Goal: Communication & Community: Answer question/provide support

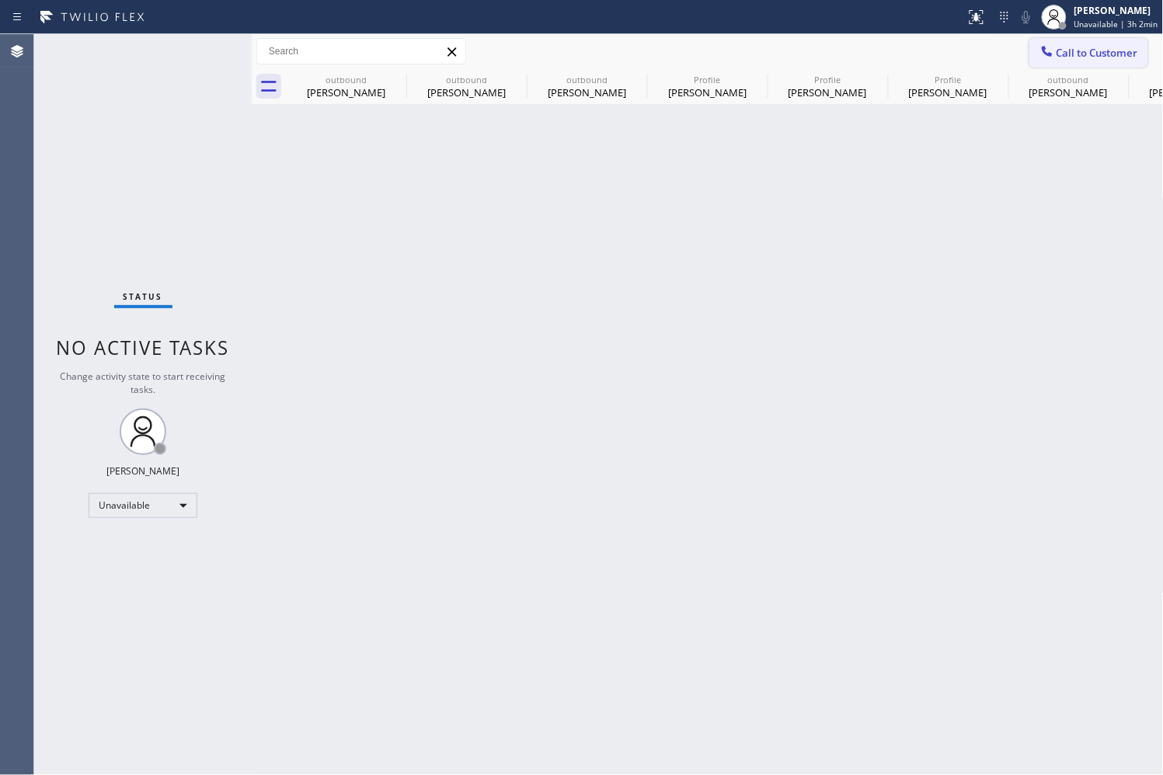
click at [1081, 51] on span "Call to Customer" at bounding box center [1098, 53] width 82 height 14
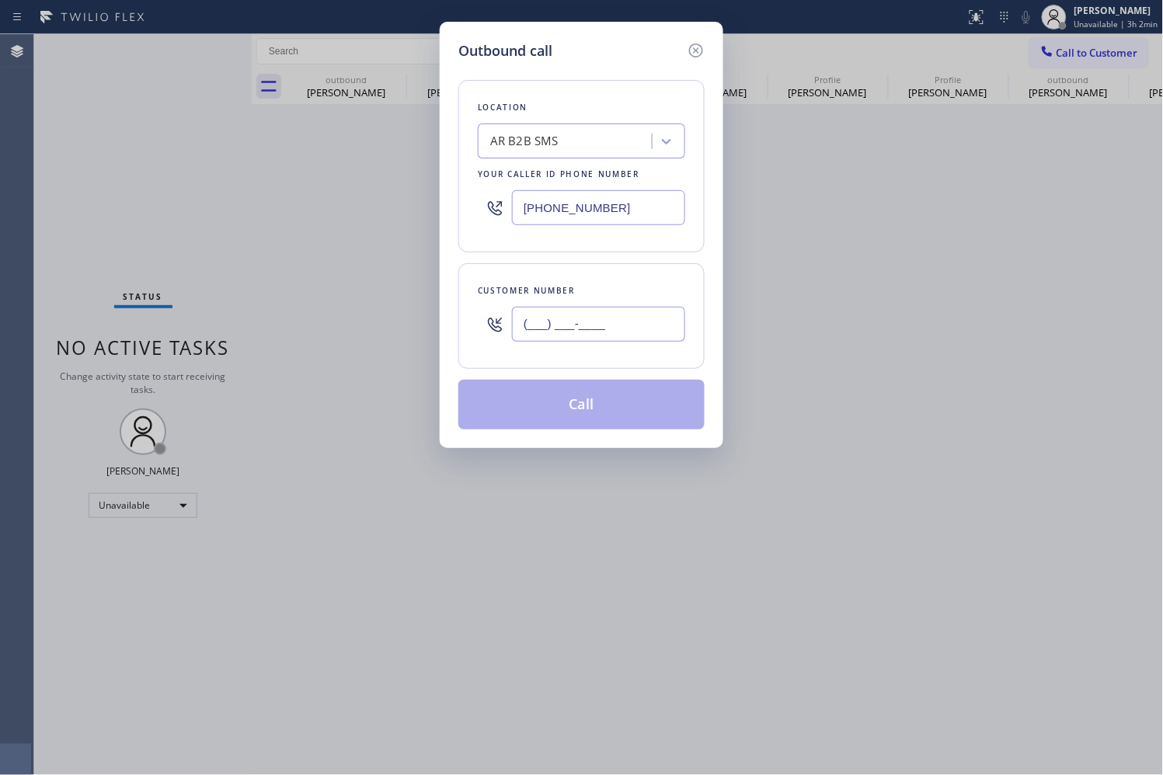
drag, startPoint x: 648, startPoint y: 315, endPoint x: 361, endPoint y: 307, distance: 286.8
click at [361, 307] on div "Outbound call Location AR B2B SMS Your caller id phone number [PHONE_NUMBER] Cu…" at bounding box center [581, 387] width 1163 height 775
paste input "310) 365-7089"
type input "[PHONE_NUMBER]"
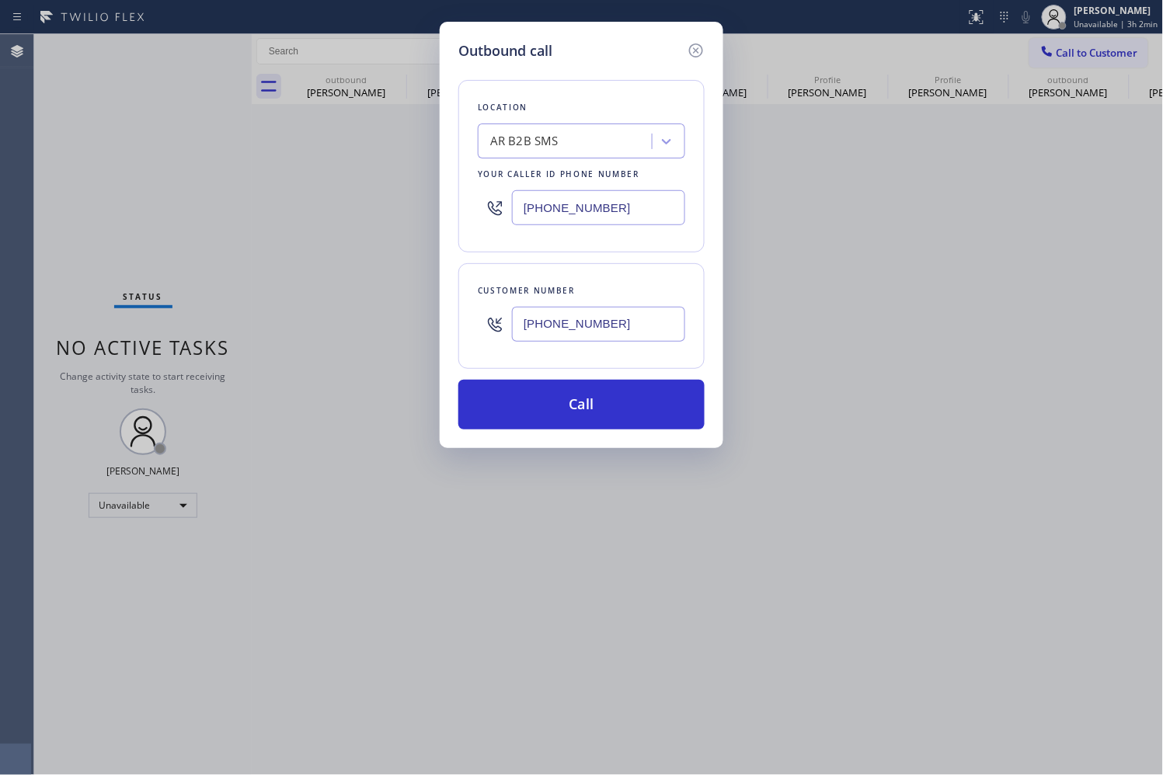
drag, startPoint x: 580, startPoint y: 211, endPoint x: 426, endPoint y: 215, distance: 154.7
click at [426, 215] on div "Outbound call Location AR B2B SMS Your caller id phone number [PHONE_NUMBER] Cu…" at bounding box center [581, 387] width 1163 height 775
paste input "310) 340-2283"
click at [620, 253] on div "Location AR B2B SMS Your caller id phone number [PHONE_NUMBER] Customer number …" at bounding box center [581, 245] width 246 height 368
click at [645, 277] on div "Customer number [PHONE_NUMBER]" at bounding box center [581, 316] width 246 height 106
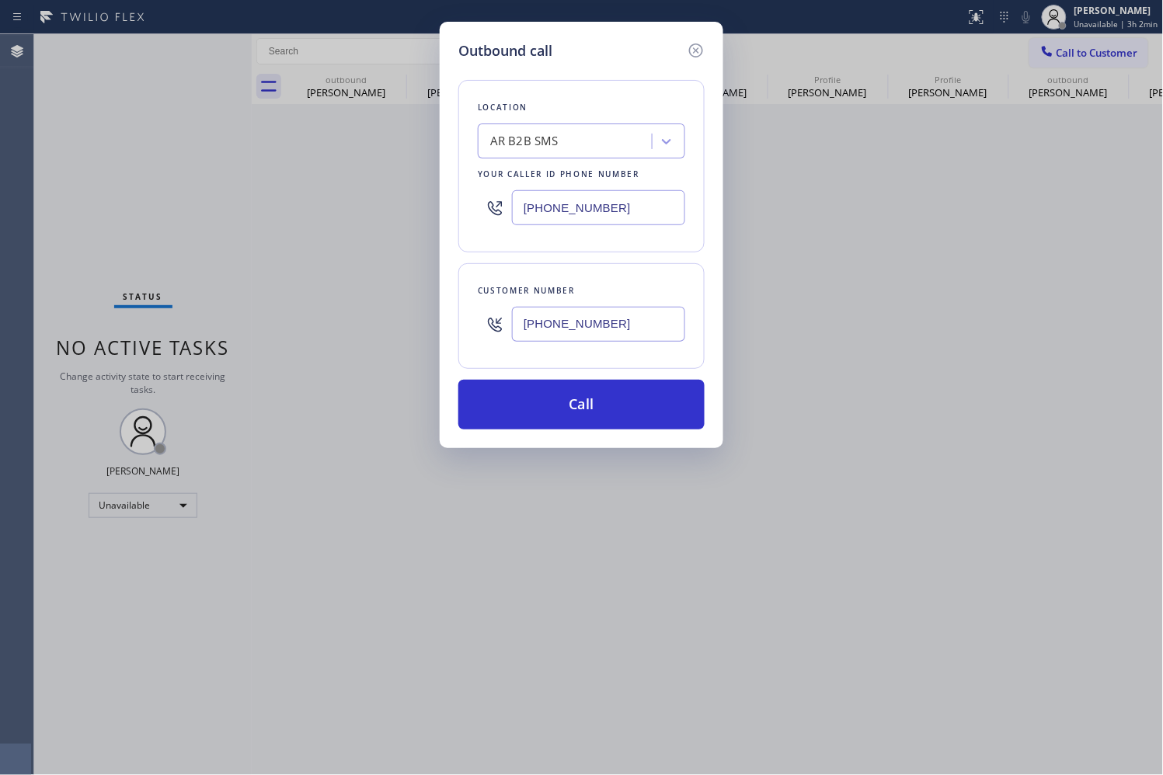
drag, startPoint x: 612, startPoint y: 207, endPoint x: 441, endPoint y: 200, distance: 171.1
click at [441, 200] on div "Outbound call Location AR B2B SMS Your caller id phone number [PHONE_NUMBER] Cu…" at bounding box center [582, 235] width 284 height 427
paste input "310) 340-2283"
click at [596, 265] on div "Customer number [PHONE_NUMBER]" at bounding box center [581, 316] width 246 height 106
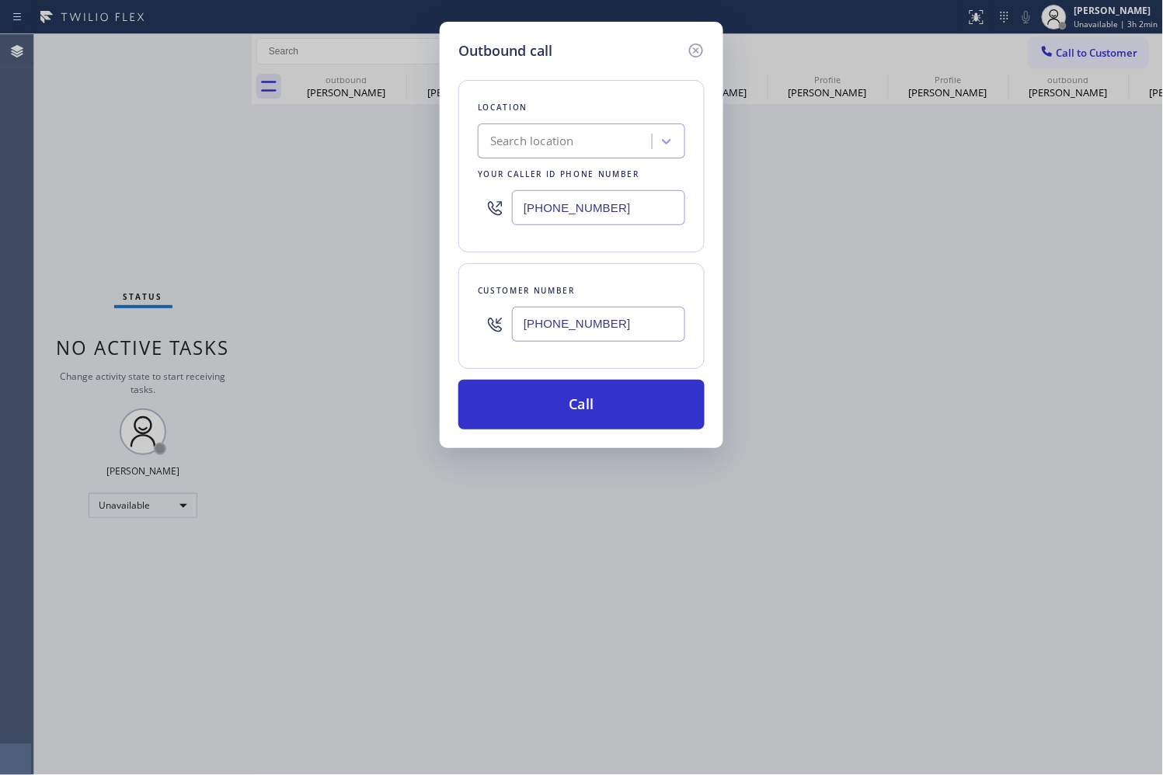
click at [614, 253] on div "Location Search location Your caller id phone number [PHONE_NUMBER] Customer nu…" at bounding box center [581, 245] width 246 height 368
click at [591, 140] on div "Search location" at bounding box center [566, 141] width 169 height 27
click at [629, 249] on div "Location Search location Your caller id phone number [PHONE_NUMBER]" at bounding box center [581, 166] width 246 height 172
drag, startPoint x: 891, startPoint y: 277, endPoint x: 786, endPoint y: 127, distance: 183.0
click at [890, 274] on div "Outbound call Location Search location Your caller id phone number [PHONE_NUMBE…" at bounding box center [581, 387] width 1163 height 775
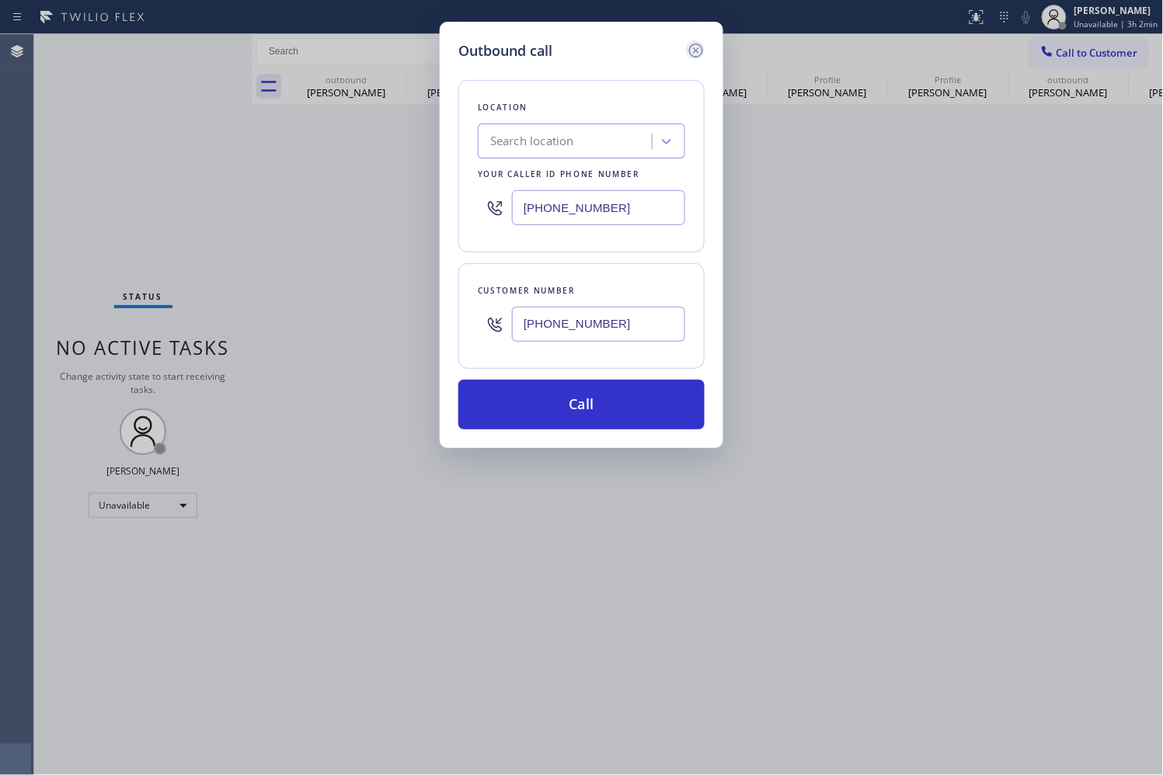
click at [700, 48] on icon at bounding box center [696, 50] width 19 height 19
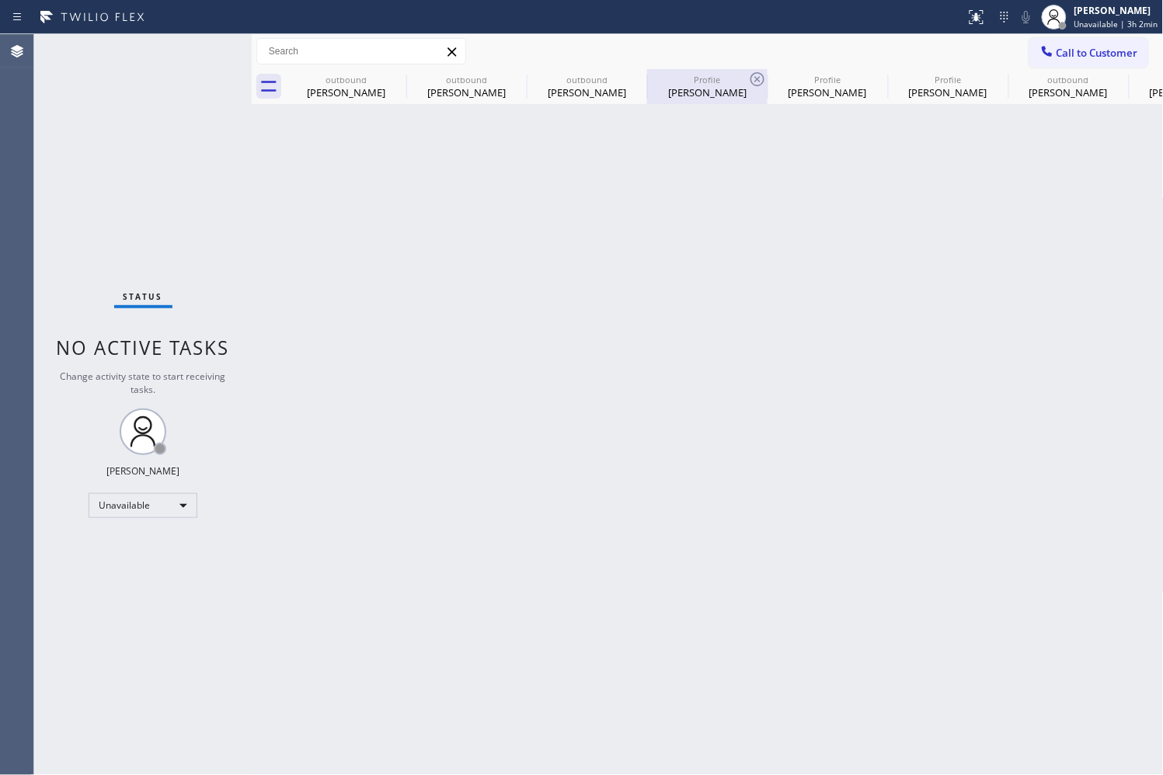
drag, startPoint x: 717, startPoint y: 99, endPoint x: 914, endPoint y: 2, distance: 219.2
click at [717, 99] on div "Profile [PERSON_NAME]" at bounding box center [707, 86] width 117 height 35
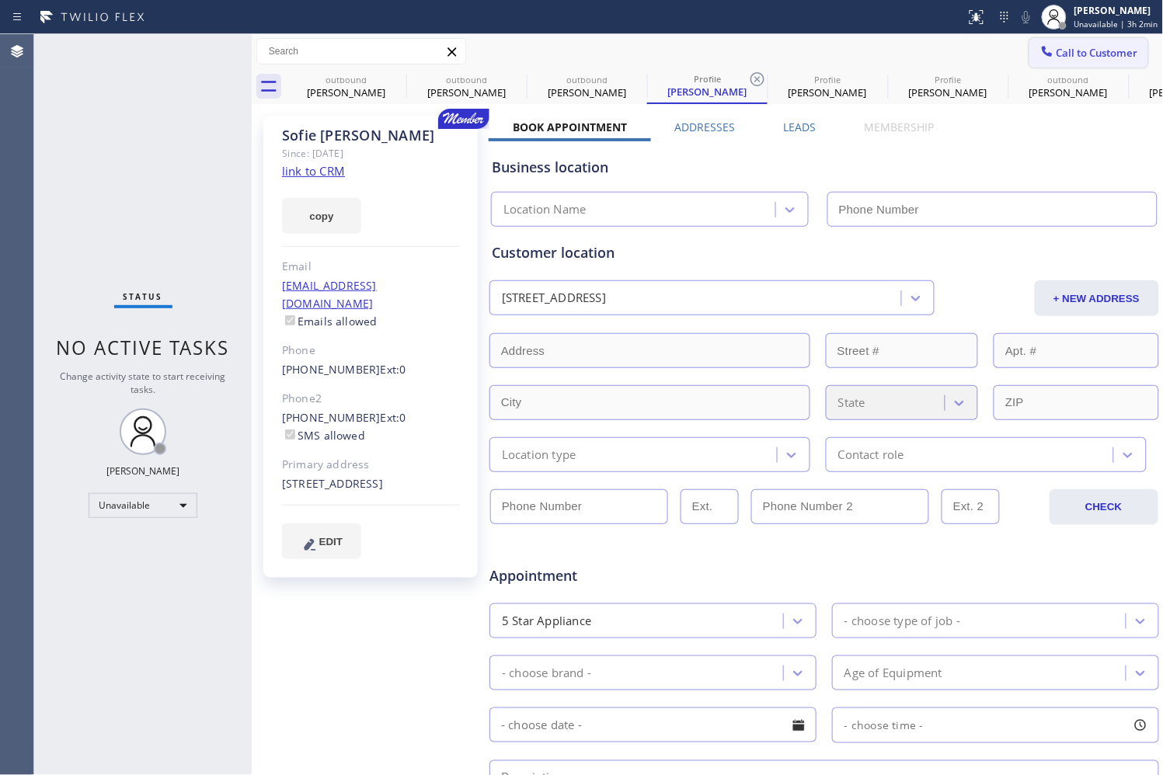
click at [1058, 55] on span "Call to Customer" at bounding box center [1098, 53] width 82 height 14
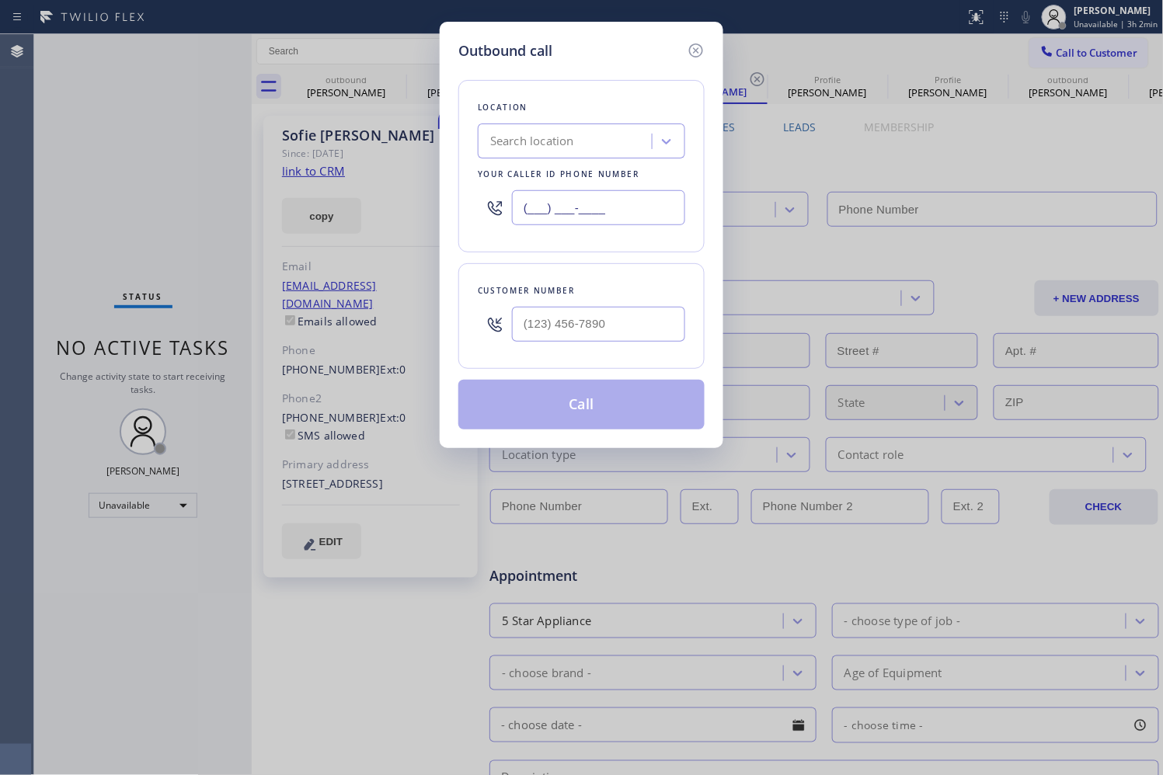
drag, startPoint x: 609, startPoint y: 206, endPoint x: 423, endPoint y: 200, distance: 185.8
click at [423, 200] on div "Outbound call Location Search location Your caller id phone number (___) ___-__…" at bounding box center [581, 387] width 1163 height 775
paste input "310) 340-2283"
type input "[PHONE_NUMBER]"
click at [563, 263] on div "Customer number" at bounding box center [581, 316] width 246 height 106
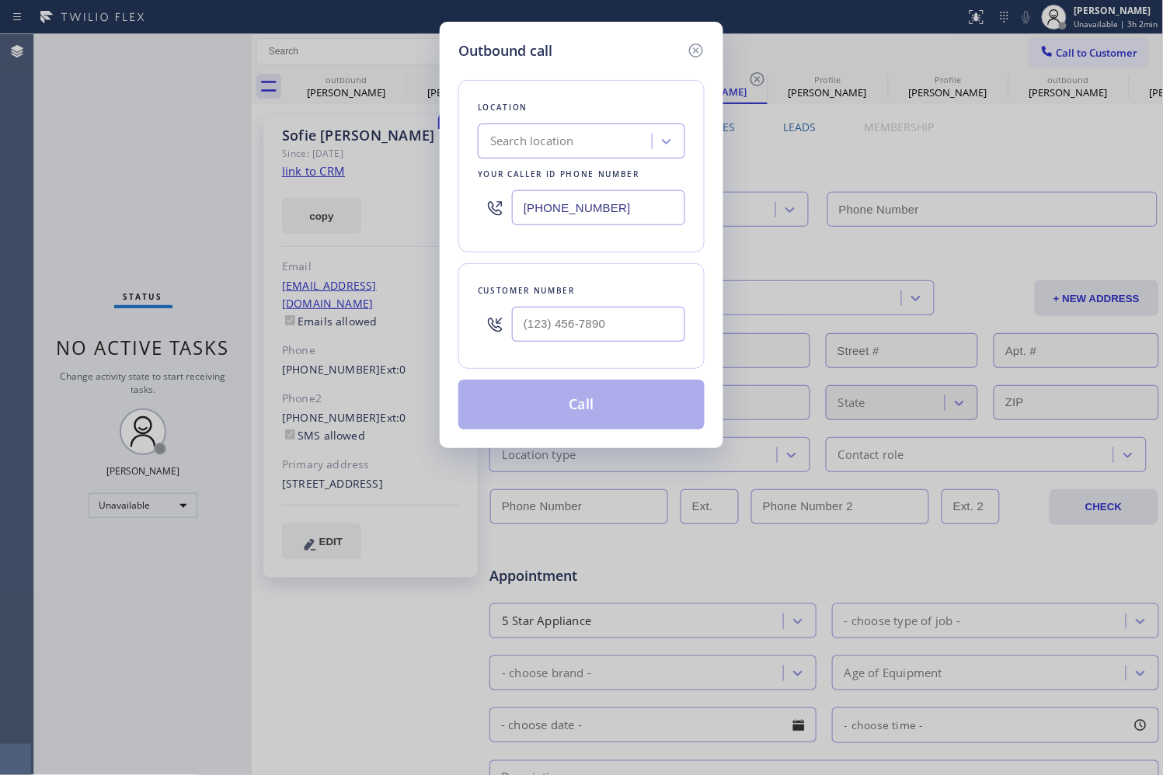
click at [584, 146] on div "Search location" at bounding box center [566, 141] width 169 height 27
type input "E"
type input "r"
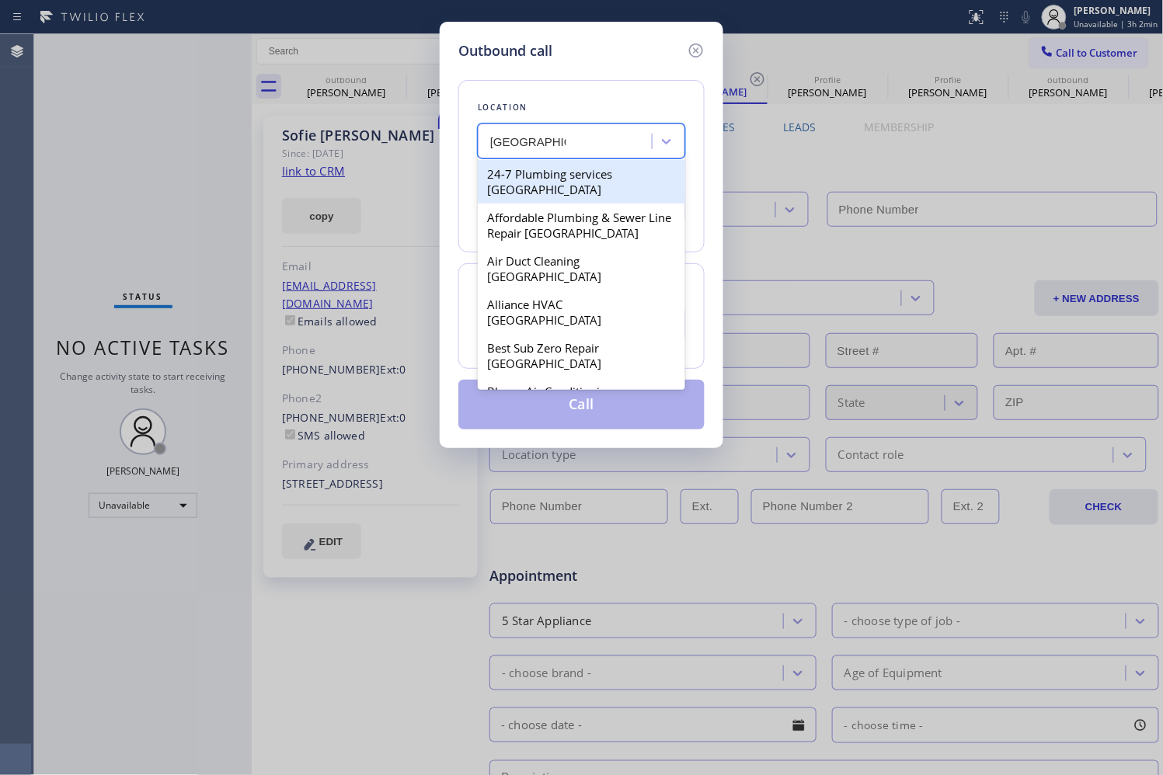
type input "[GEOGRAPHIC_DATA]"
click at [569, 148] on div "Search location" at bounding box center [532, 142] width 84 height 18
paste input "[GEOGRAPHIC_DATA] Plumbers"
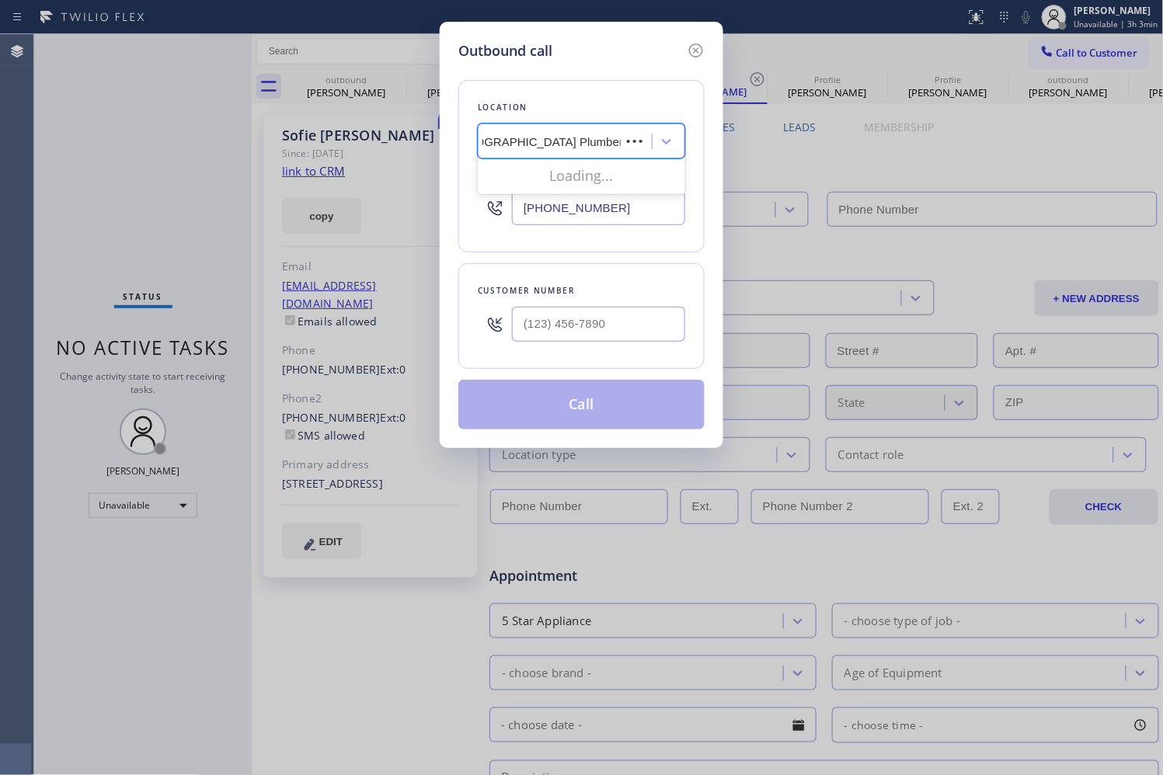
scroll to position [0, 12]
type input "[GEOGRAPHIC_DATA] Plumbers"
click at [666, 255] on div "Location 0 results available for search term [GEOGRAPHIC_DATA] Plumbers. Use Up…" at bounding box center [581, 245] width 246 height 368
click at [603, 313] on input "(___) ___-____" at bounding box center [598, 324] width 173 height 35
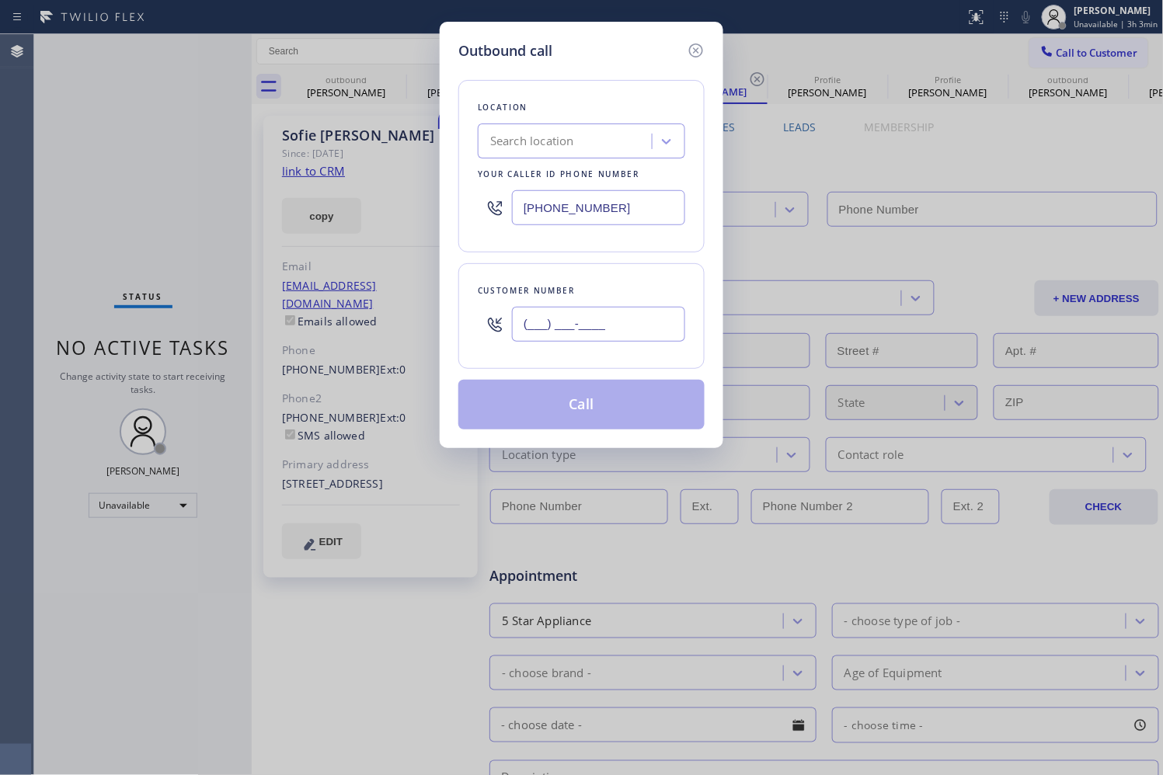
paste input "310) 365-7089"
type input "[PHONE_NUMBER]"
click at [649, 298] on div "Customer number" at bounding box center [581, 291] width 207 height 16
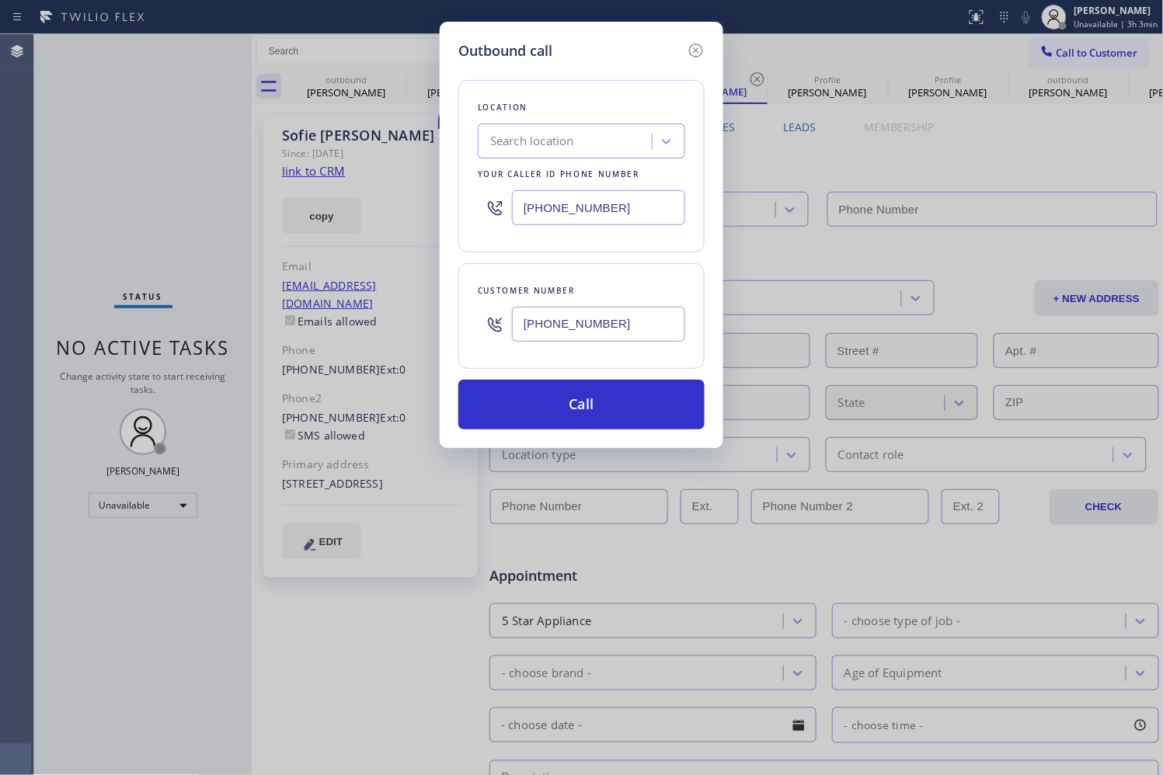
click at [641, 280] on div "Customer number [PHONE_NUMBER]" at bounding box center [581, 316] width 246 height 106
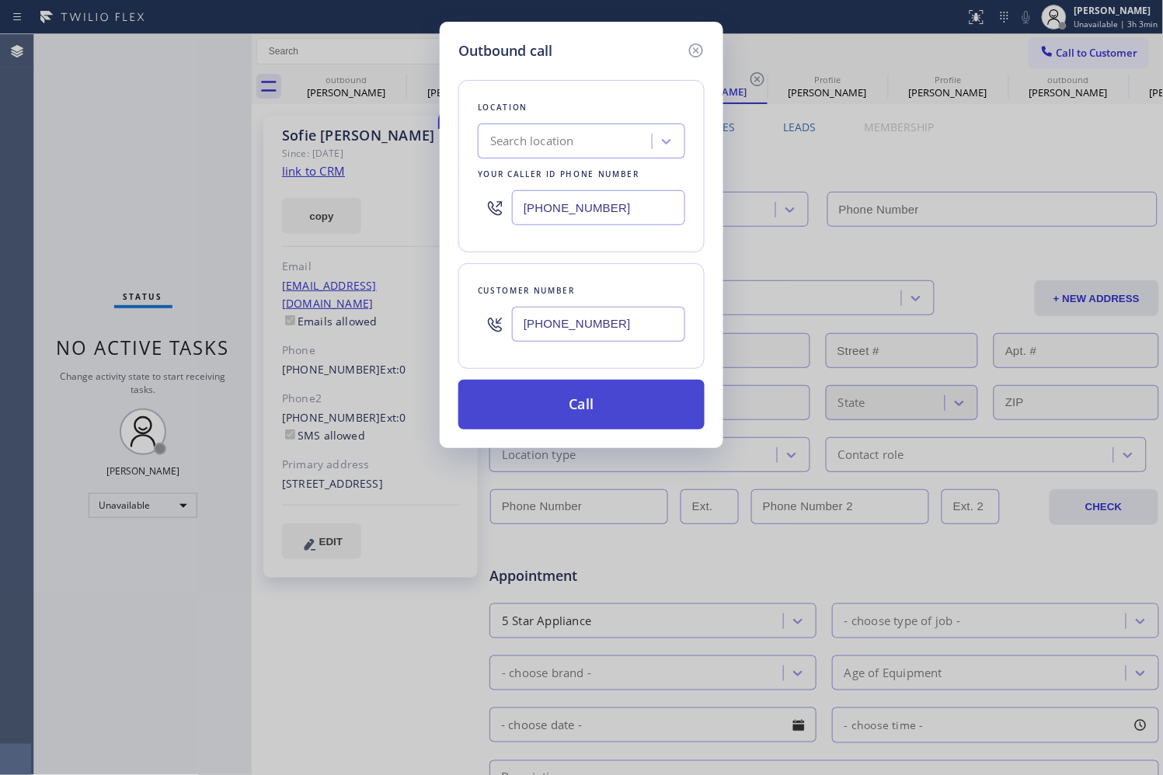
click at [612, 396] on button "Call" at bounding box center [581, 405] width 246 height 50
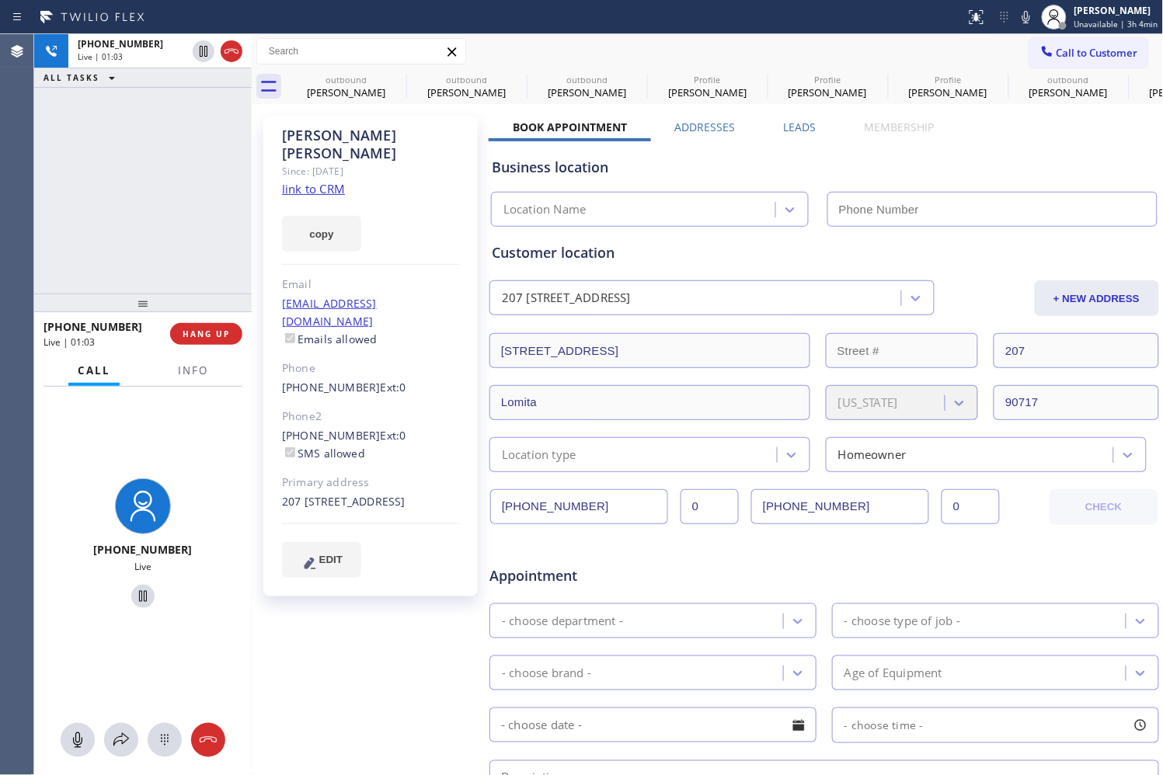
drag, startPoint x: 176, startPoint y: 192, endPoint x: 239, endPoint y: 204, distance: 63.2
click at [176, 192] on div "[PHONE_NUMBER] Live | 01:03 ALL TASKS ALL TASKS ACTIVE TASKS TASKS IN WRAP UP" at bounding box center [143, 163] width 218 height 259
click at [1017, 10] on icon at bounding box center [1026, 17] width 19 height 19
click at [1017, 20] on icon at bounding box center [1026, 17] width 19 height 19
click at [128, 166] on div "[PHONE_NUMBER] Live | 01:25 ALL TASKS ALL TASKS ACTIVE TASKS TASKS IN WRAP UP" at bounding box center [143, 163] width 218 height 259
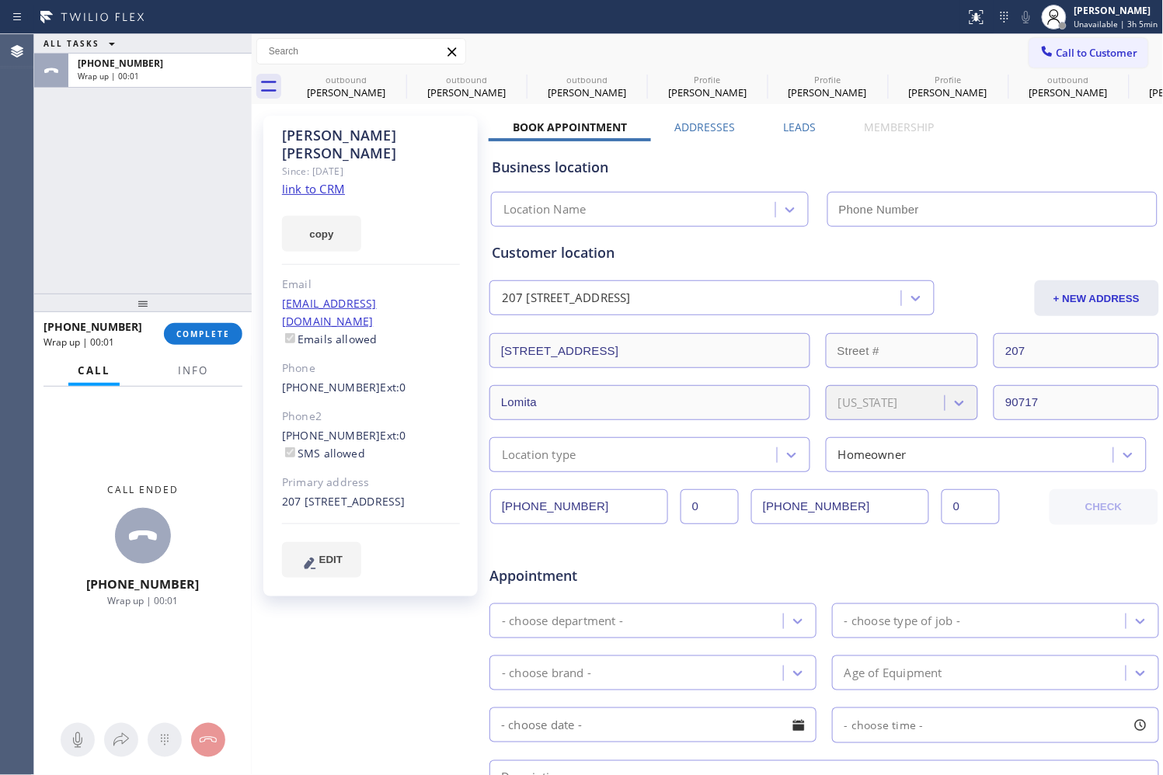
click at [176, 165] on div "ALL TASKS ALL TASKS ACTIVE TASKS TASKS IN WRAP UP [PHONE_NUMBER] Wrap up | 00:01" at bounding box center [143, 163] width 218 height 259
click at [199, 329] on span "COMPLETE" at bounding box center [203, 334] width 54 height 11
click at [202, 276] on div "ALL TASKS ALL TASKS ACTIVE TASKS TASKS IN WRAP UP [PHONE_NUMBER] Wrap up | 00:02" at bounding box center [143, 163] width 218 height 259
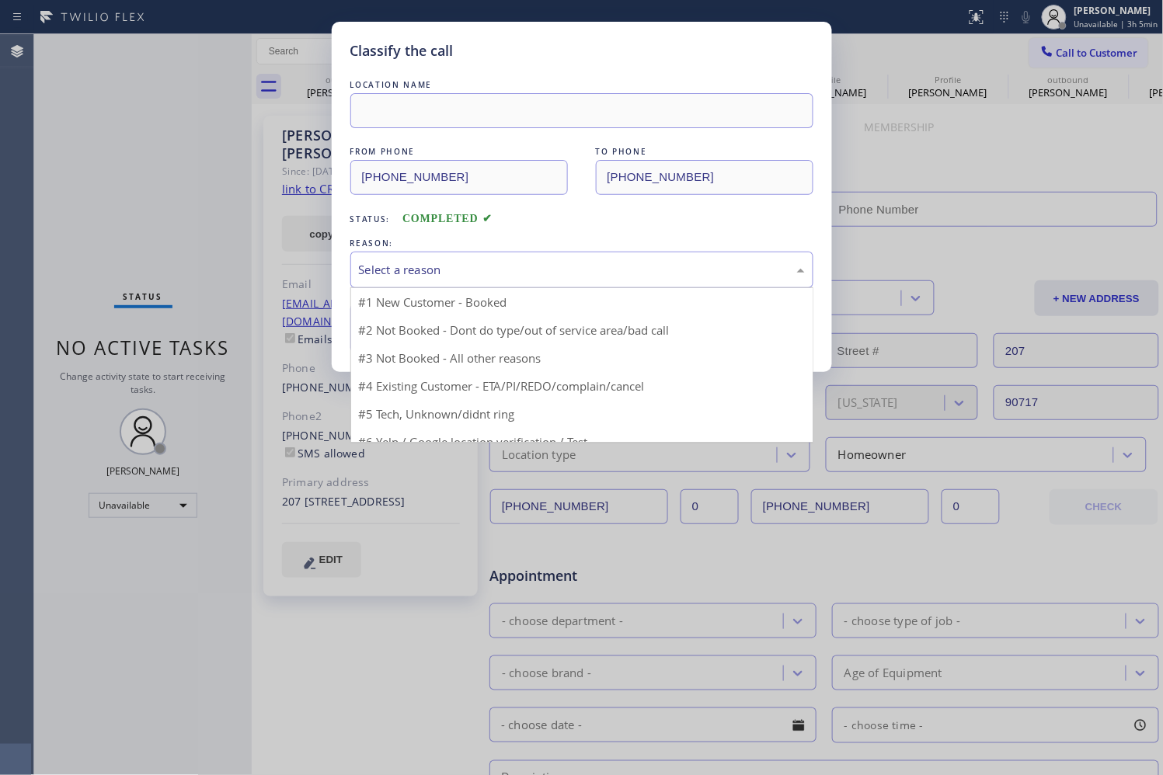
click at [521, 254] on div "Select a reason" at bounding box center [581, 270] width 463 height 37
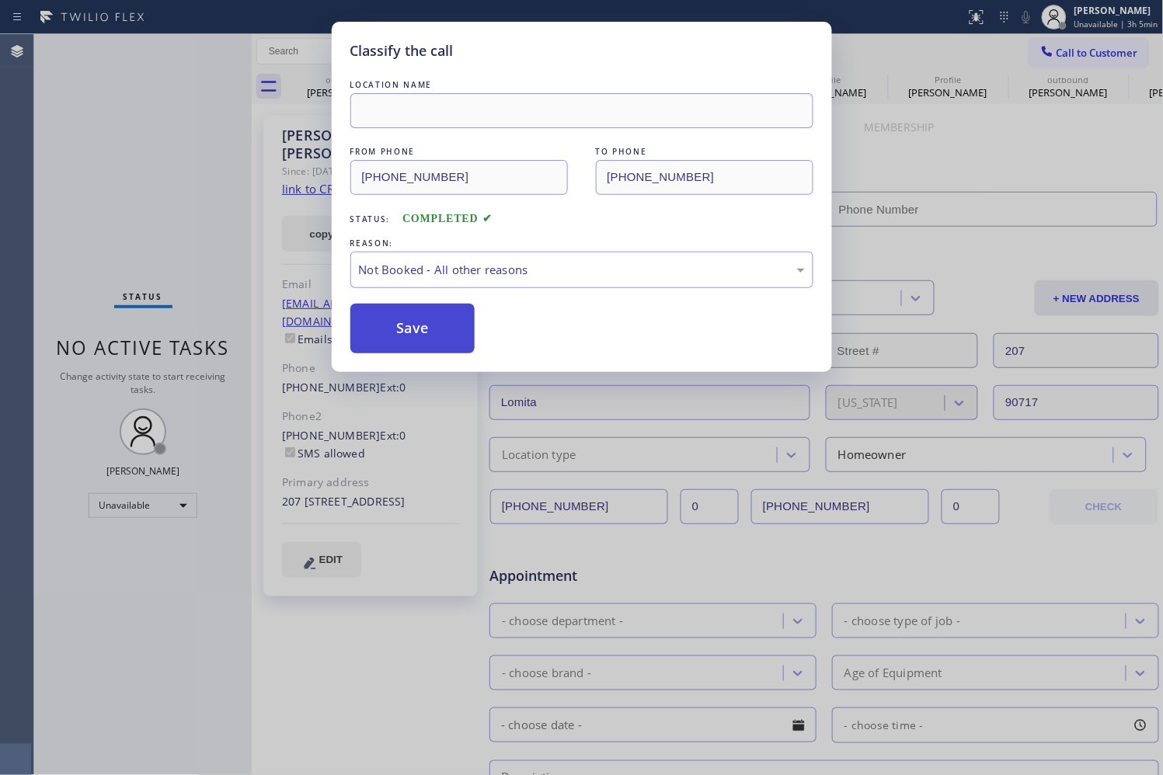
click at [437, 324] on button "Save" at bounding box center [412, 329] width 125 height 50
